Goal: Navigation & Orientation: Find specific page/section

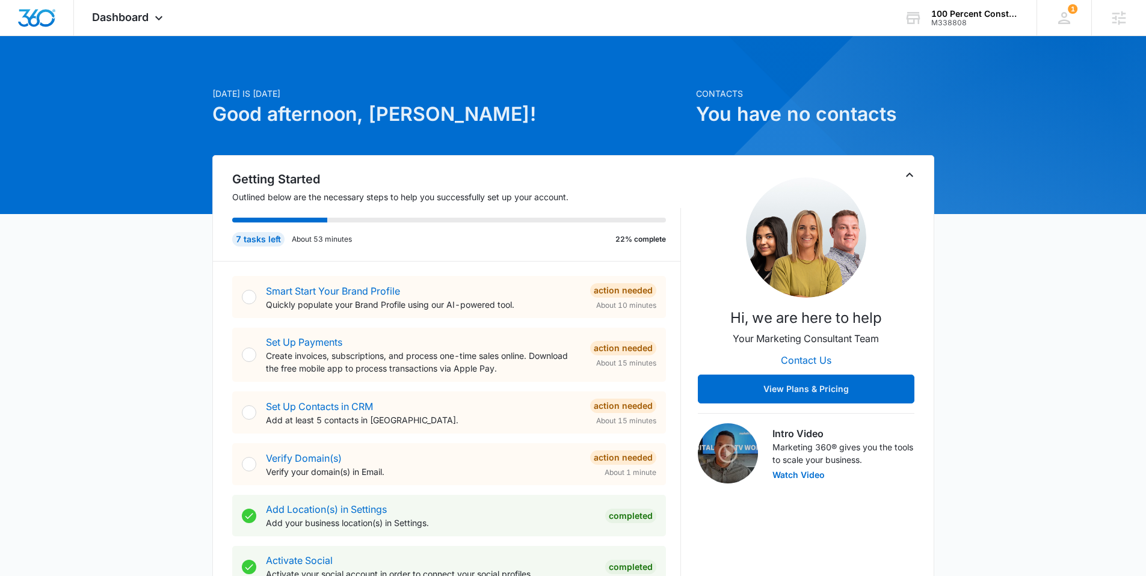
scroll to position [5, 0]
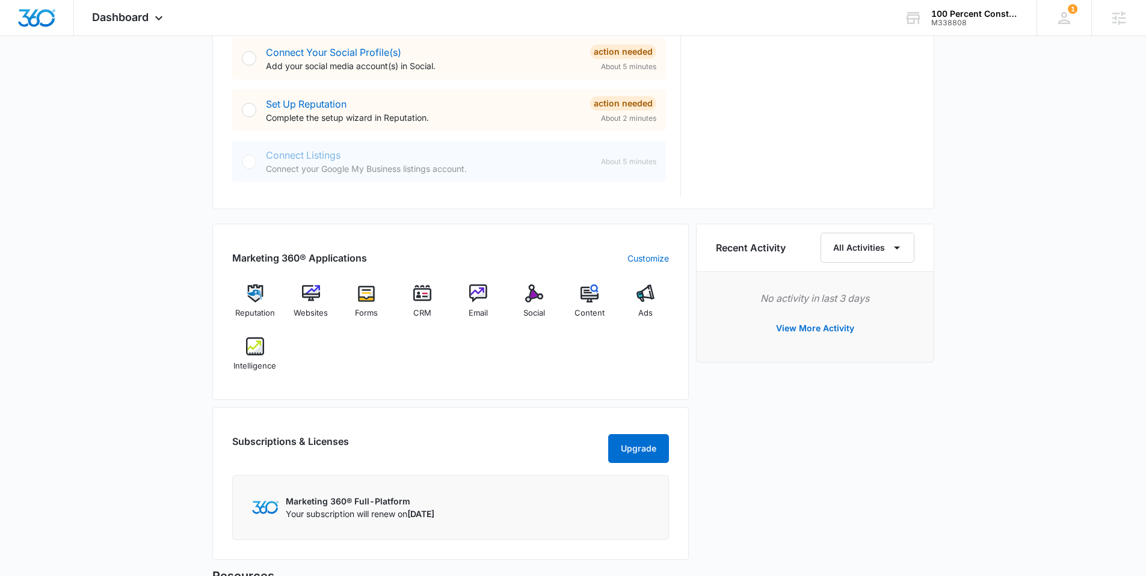
scroll to position [574, 0]
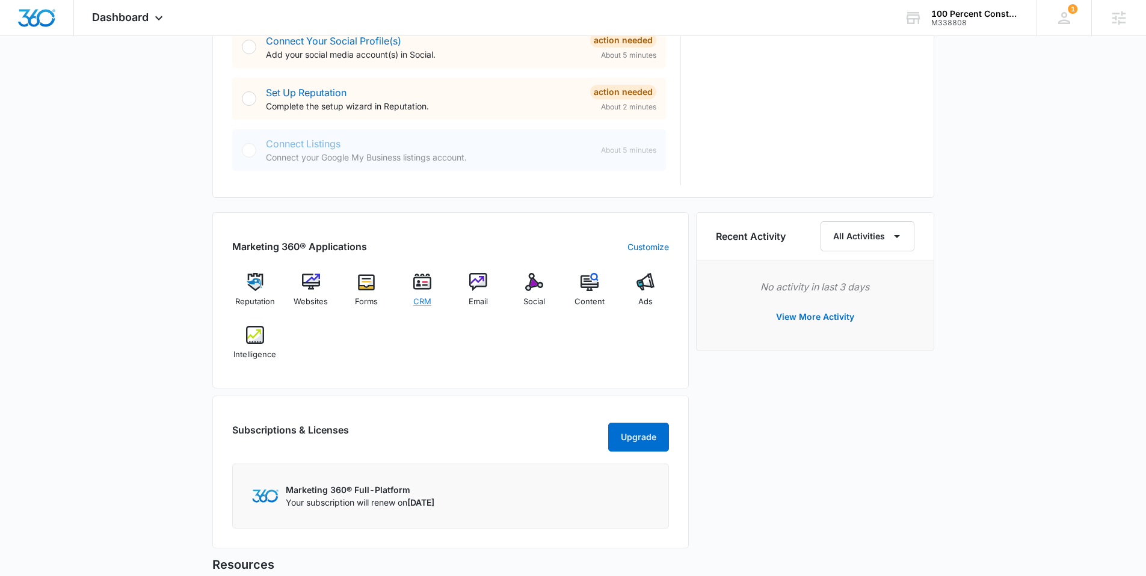
click at [421, 288] on img at bounding box center [422, 282] width 18 height 18
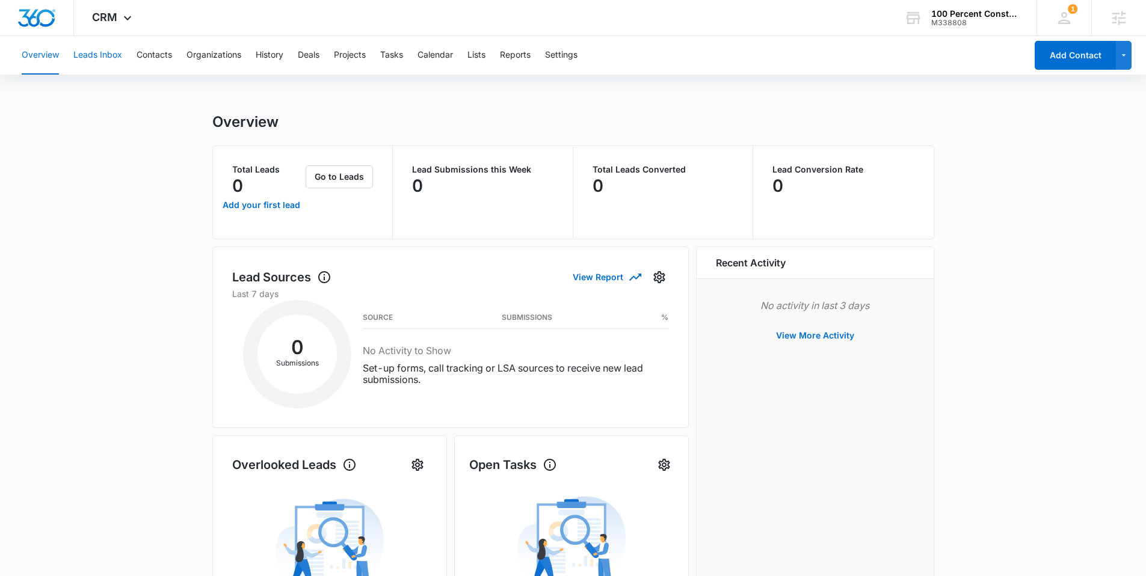
click at [105, 57] on button "Leads Inbox" at bounding box center [97, 55] width 49 height 39
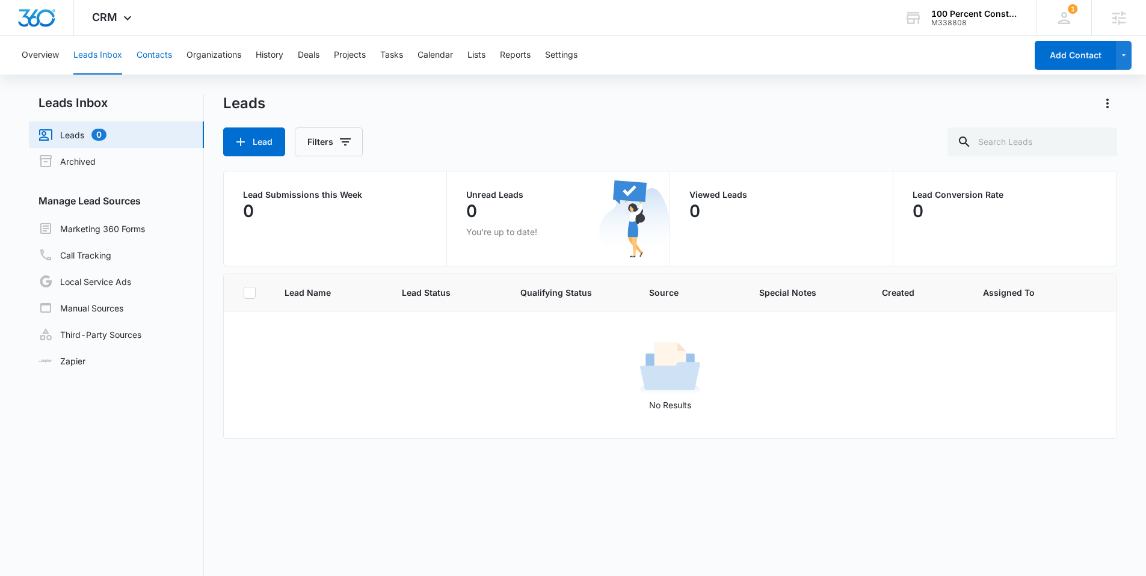
click at [144, 61] on button "Contacts" at bounding box center [154, 55] width 35 height 39
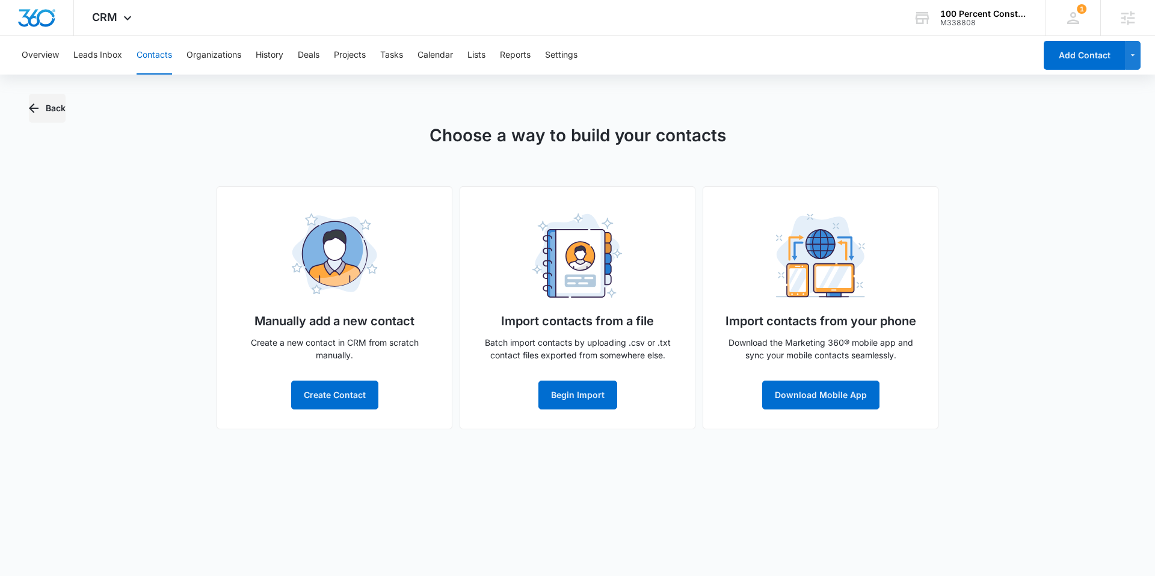
click at [40, 103] on icon "button" at bounding box center [33, 108] width 14 height 14
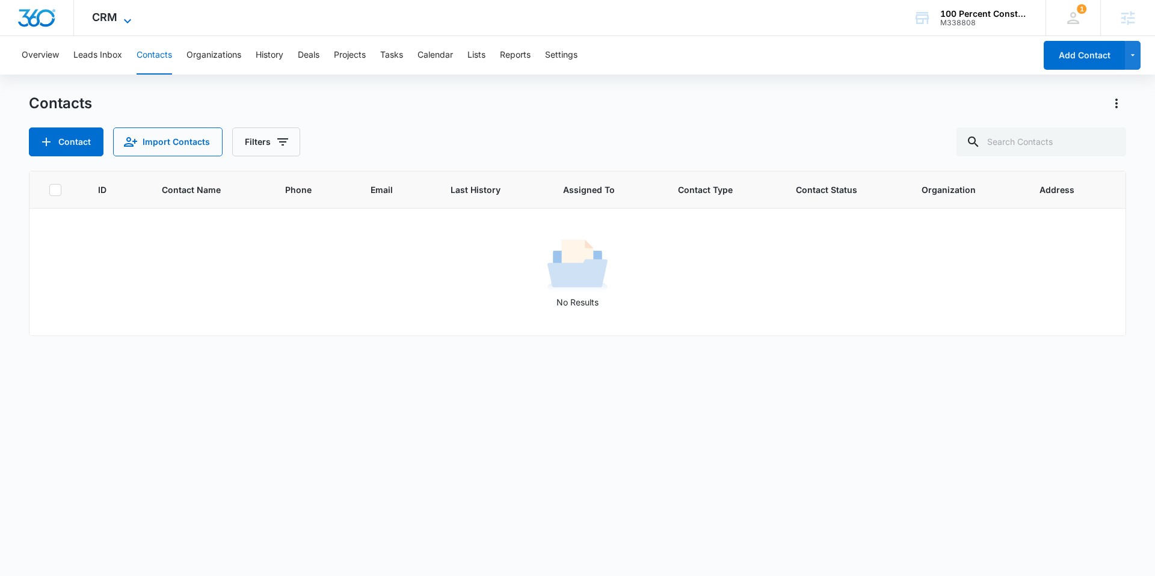
click at [103, 21] on span "CRM" at bounding box center [104, 17] width 25 height 13
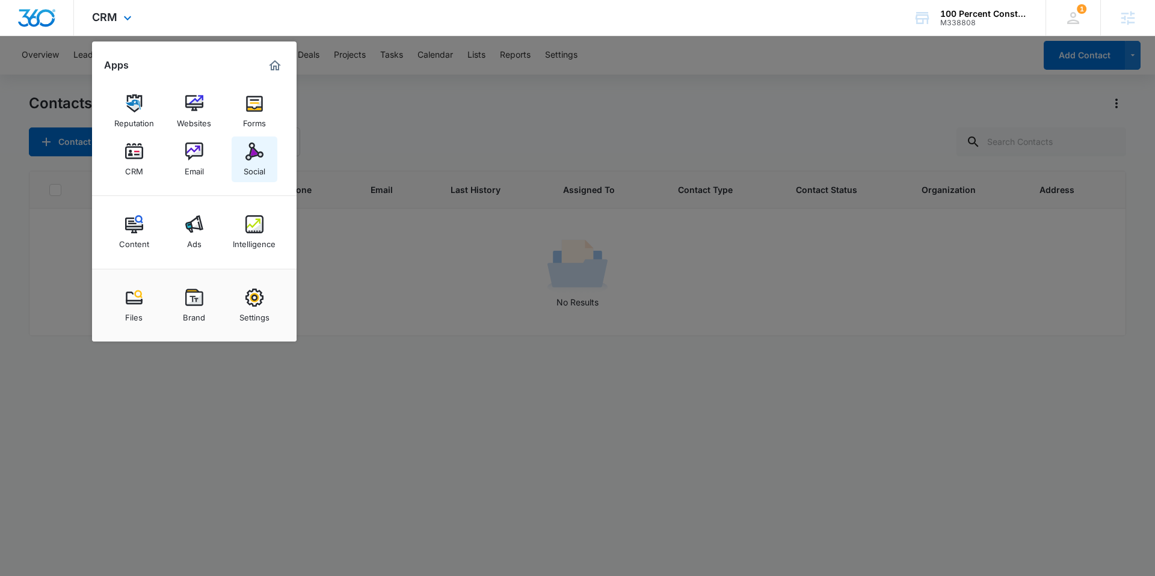
click at [258, 158] on img at bounding box center [254, 152] width 18 height 18
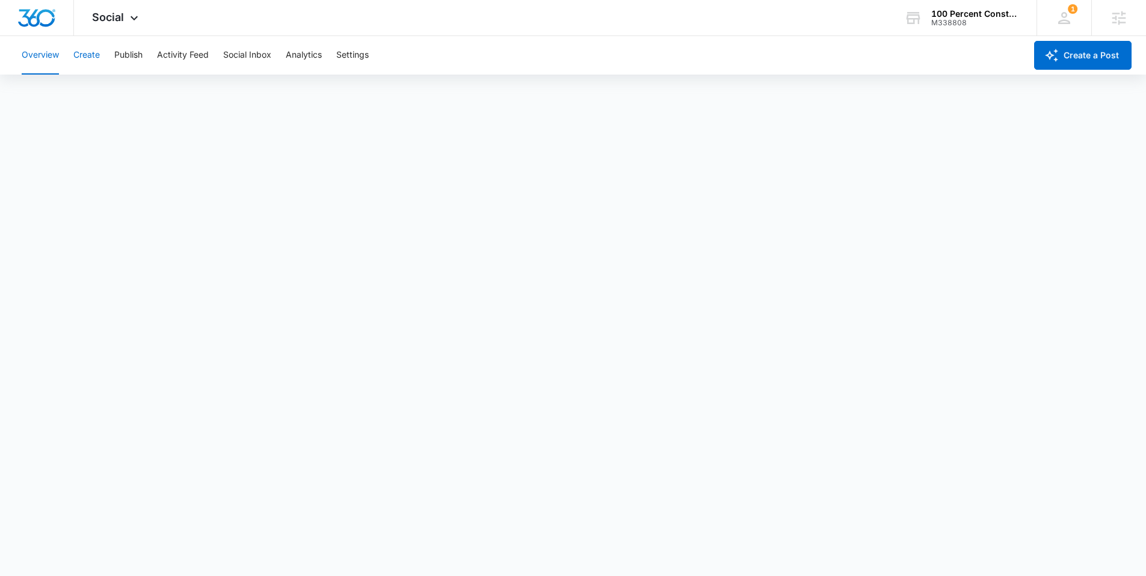
click at [88, 61] on button "Create" at bounding box center [86, 55] width 26 height 39
click at [41, 16] on img "Dashboard" at bounding box center [36, 18] width 39 height 18
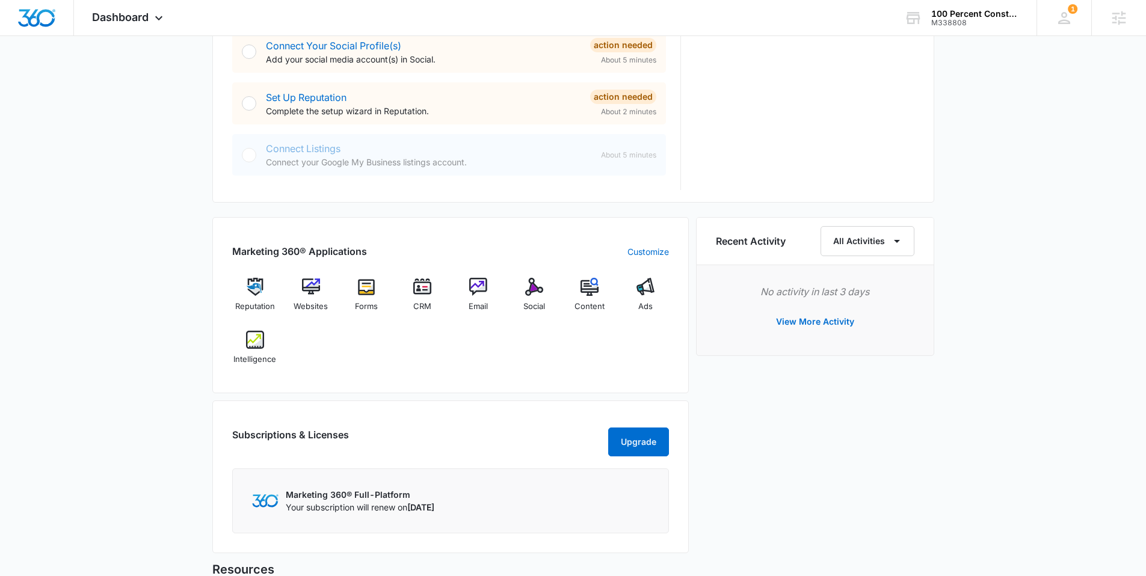
scroll to position [627, 0]
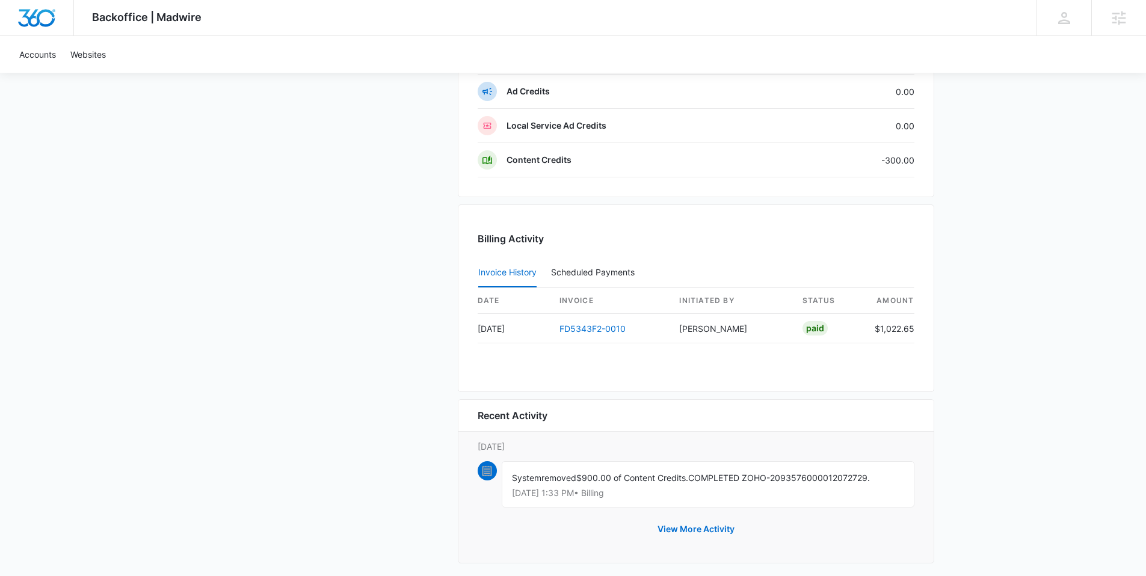
scroll to position [1045, 0]
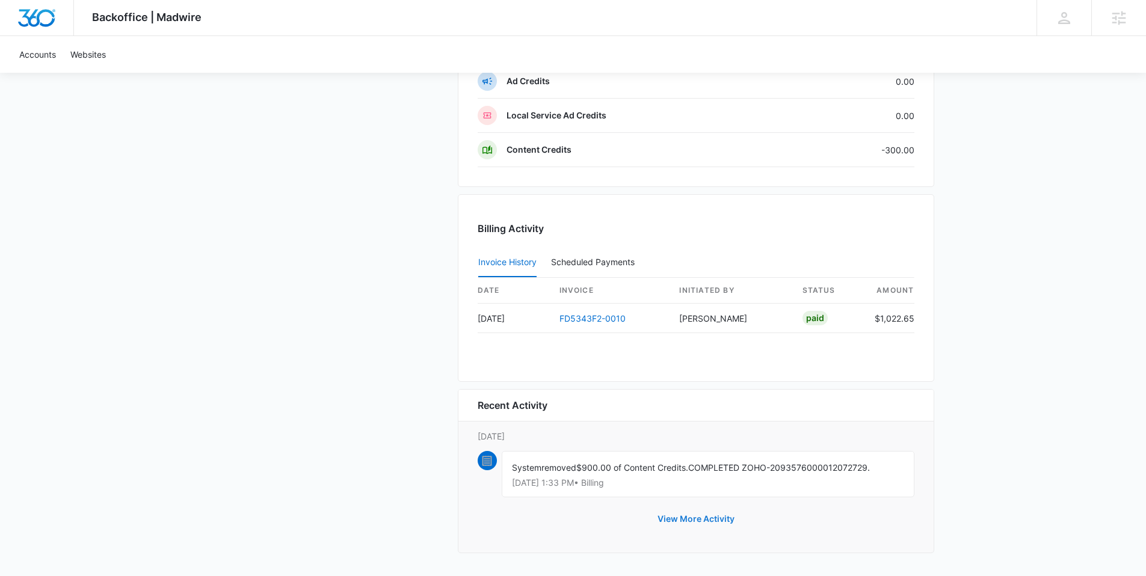
click at [683, 519] on button "View More Activity" at bounding box center [696, 519] width 101 height 29
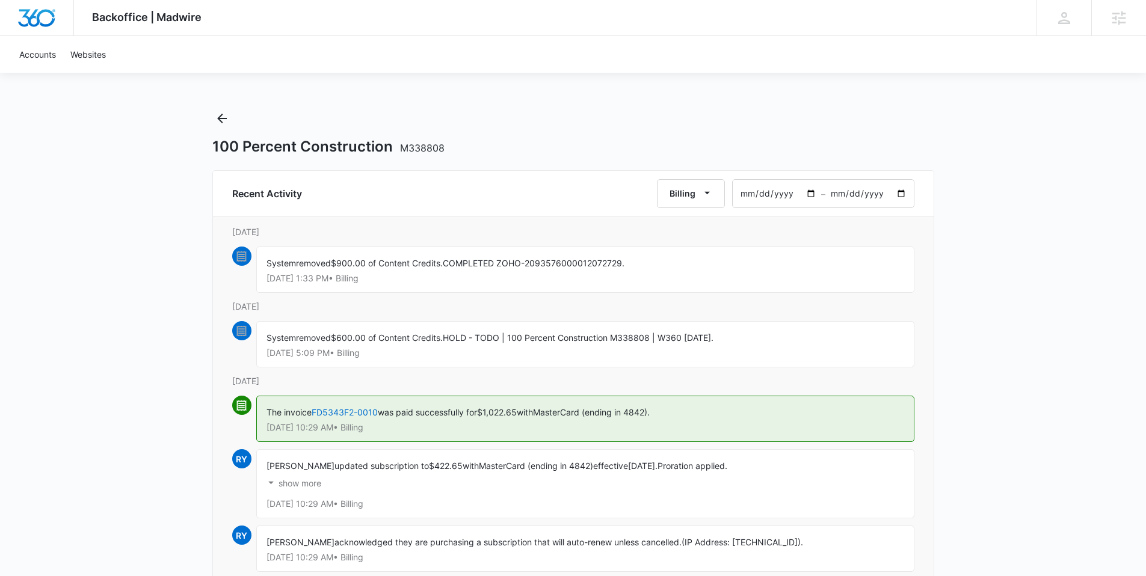
scroll to position [20, 0]
